Goal: Task Accomplishment & Management: Manage account settings

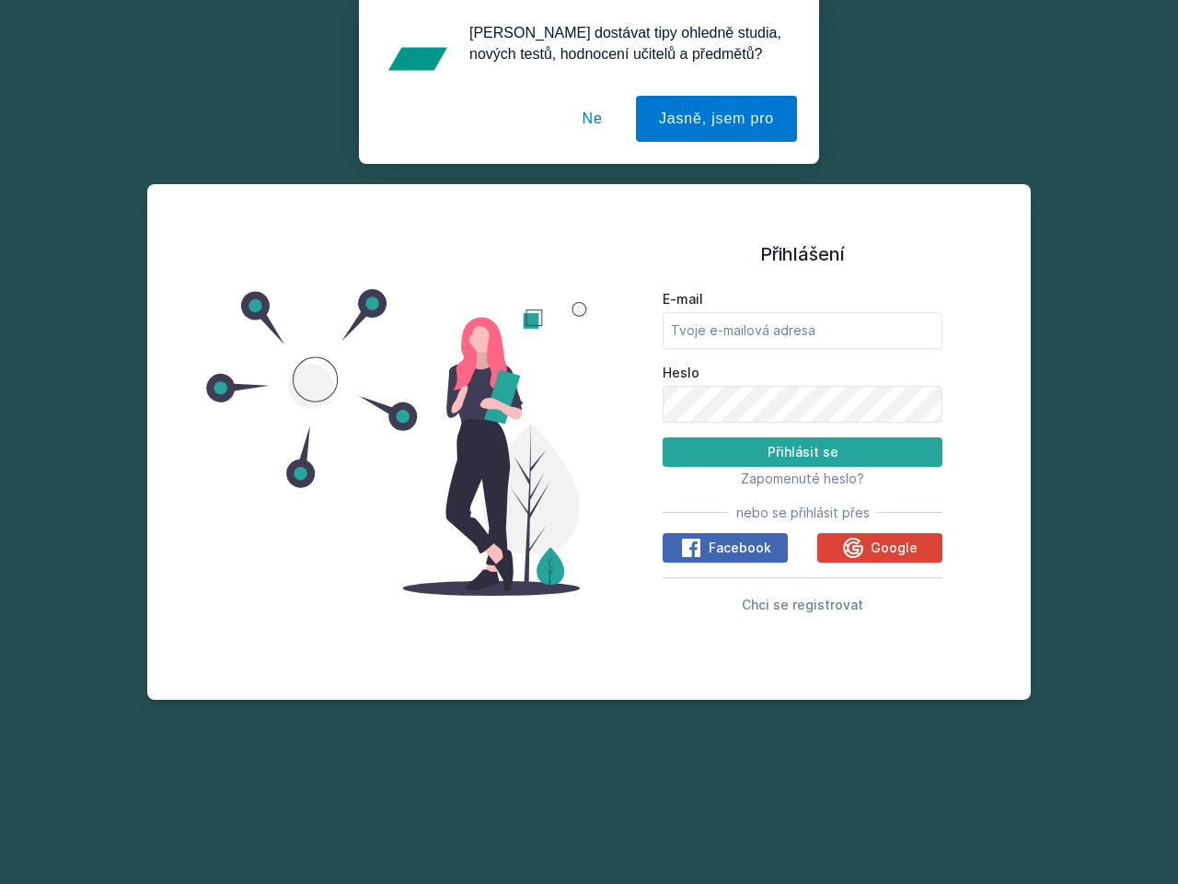
click at [803, 478] on span "Zapomenuté heslo?" at bounding box center [802, 478] width 123 height 16
click at [725, 548] on span "Facebook" at bounding box center [740, 547] width 63 height 18
click at [692, 548] on icon at bounding box center [691, 548] width 22 height 22
click at [880, 548] on span "Google" at bounding box center [894, 547] width 47 height 18
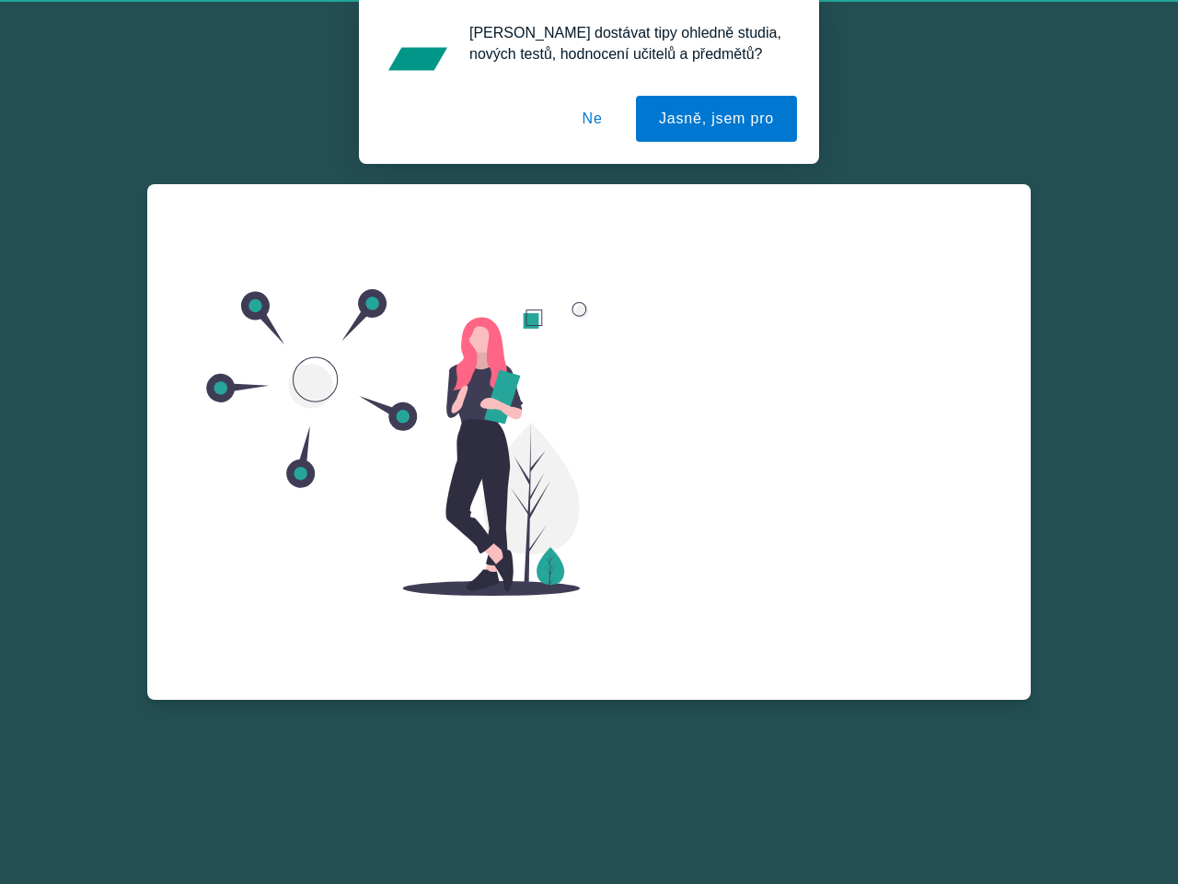
click at [855, 559] on icon at bounding box center [853, 569] width 20 height 20
click at [719, 119] on button "Jasně, jsem pro" at bounding box center [716, 119] width 161 height 46
